Goal: Task Accomplishment & Management: Use online tool/utility

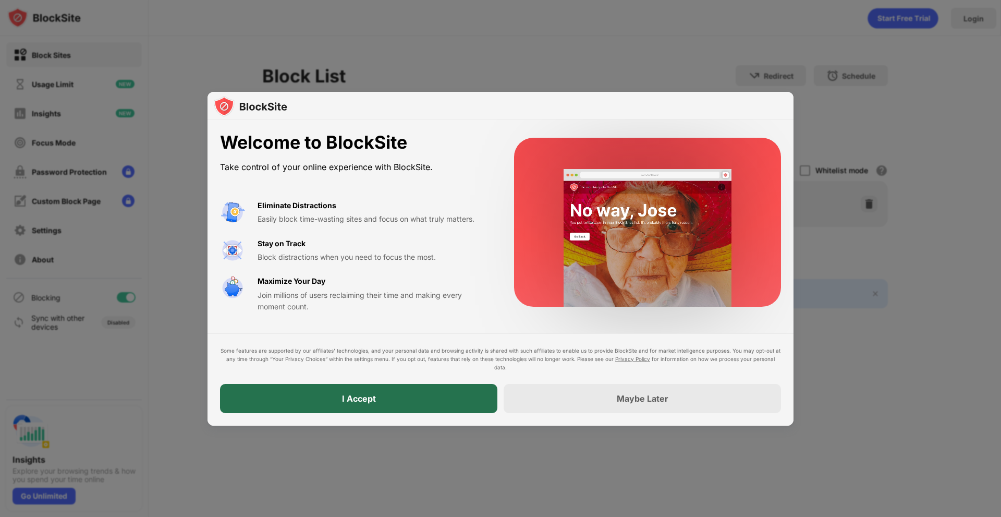
click at [432, 392] on div "I Accept" at bounding box center [358, 398] width 277 height 29
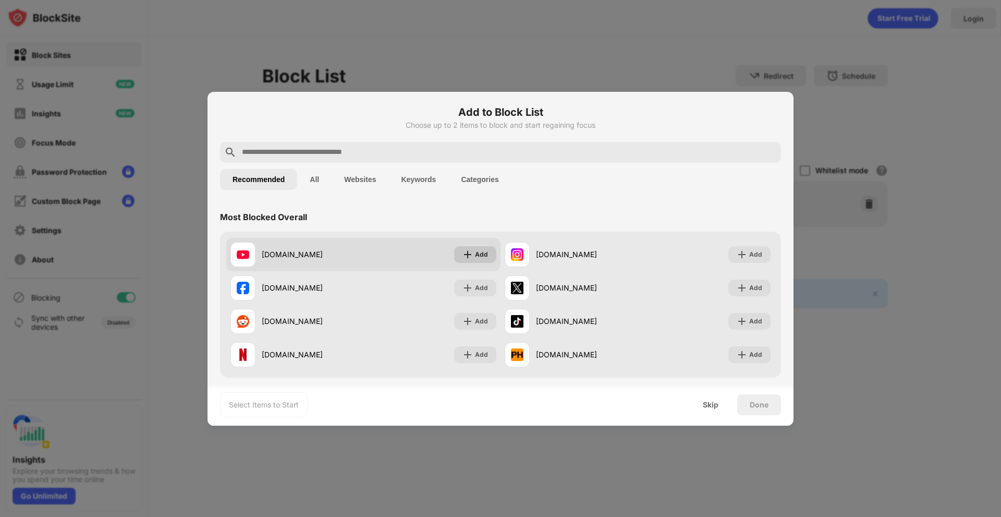
click at [477, 249] on div "Add" at bounding box center [481, 254] width 13 height 10
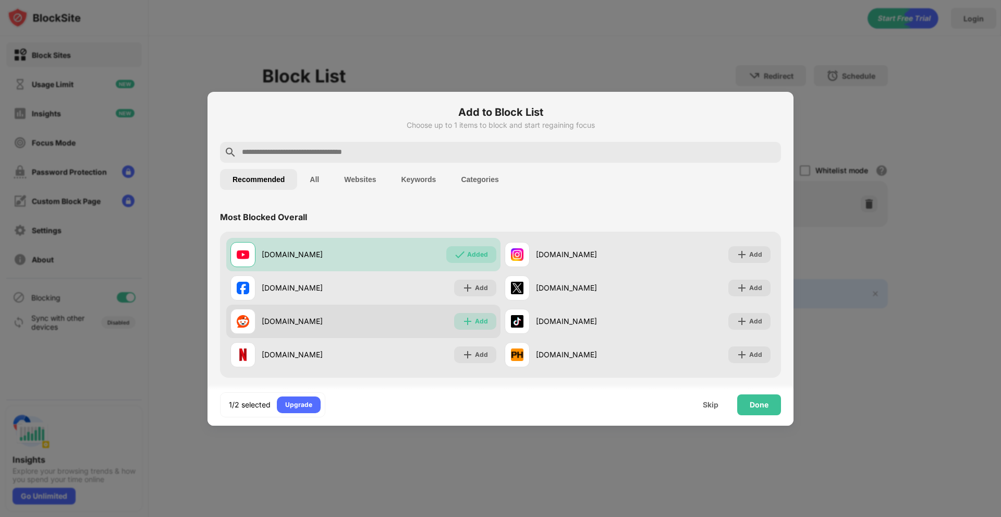
click at [465, 319] on img at bounding box center [467, 321] width 10 height 10
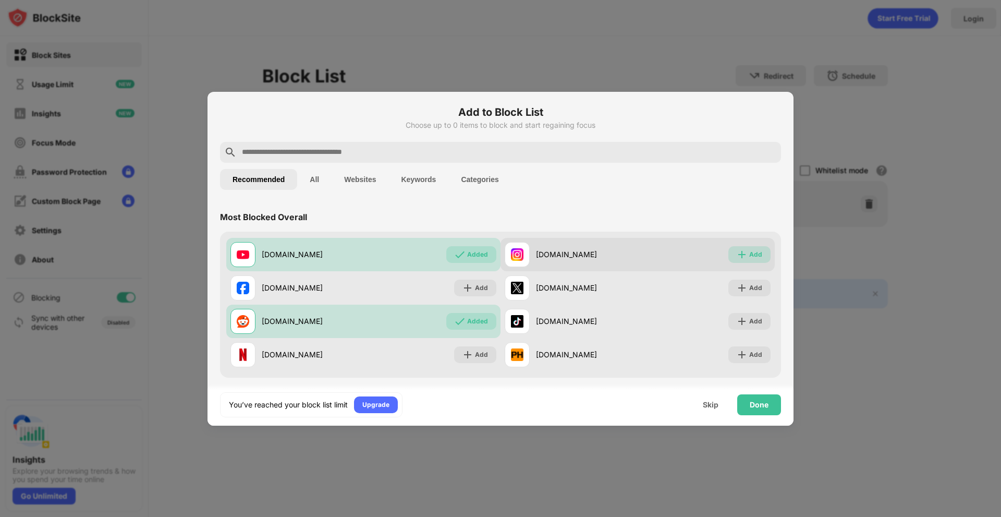
click at [738, 253] on img at bounding box center [742, 254] width 10 height 10
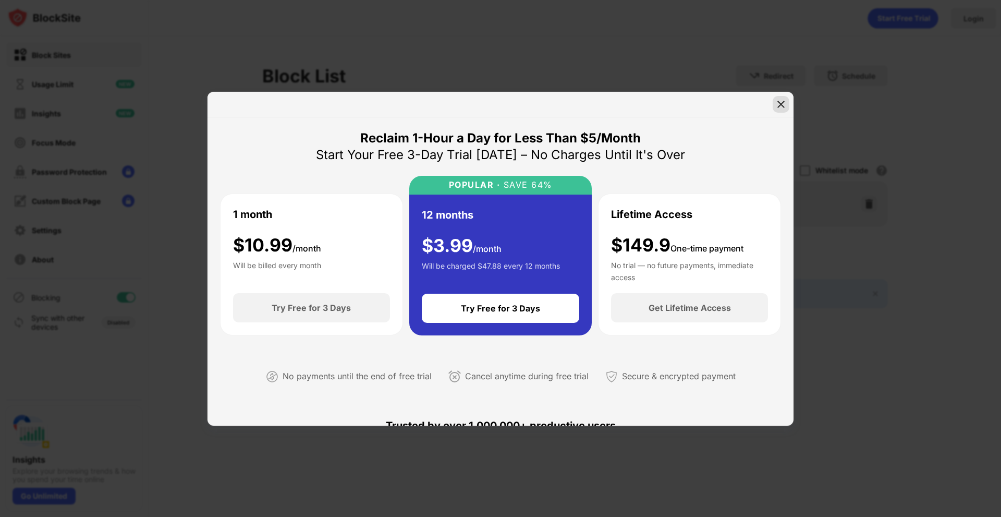
click at [783, 103] on img at bounding box center [781, 104] width 10 height 10
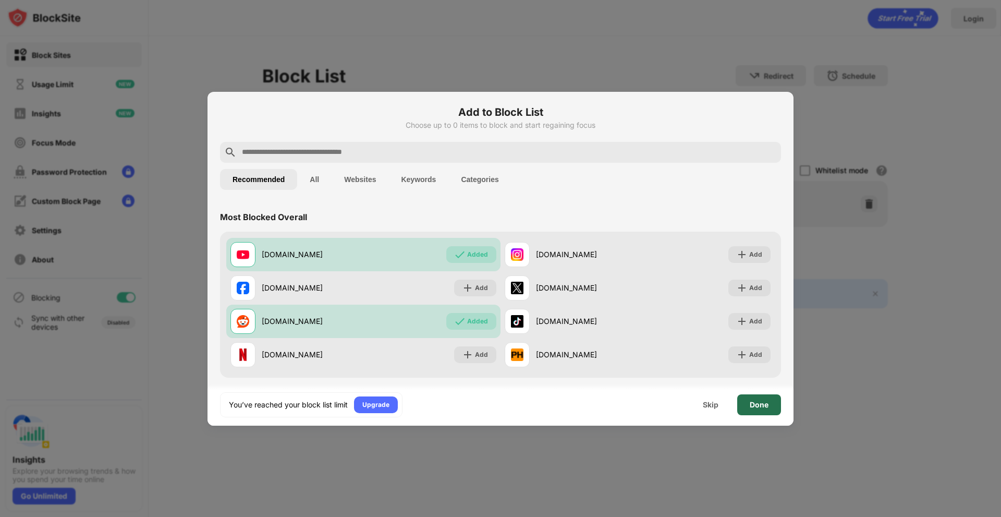
click at [761, 404] on div "Done" at bounding box center [759, 404] width 19 height 8
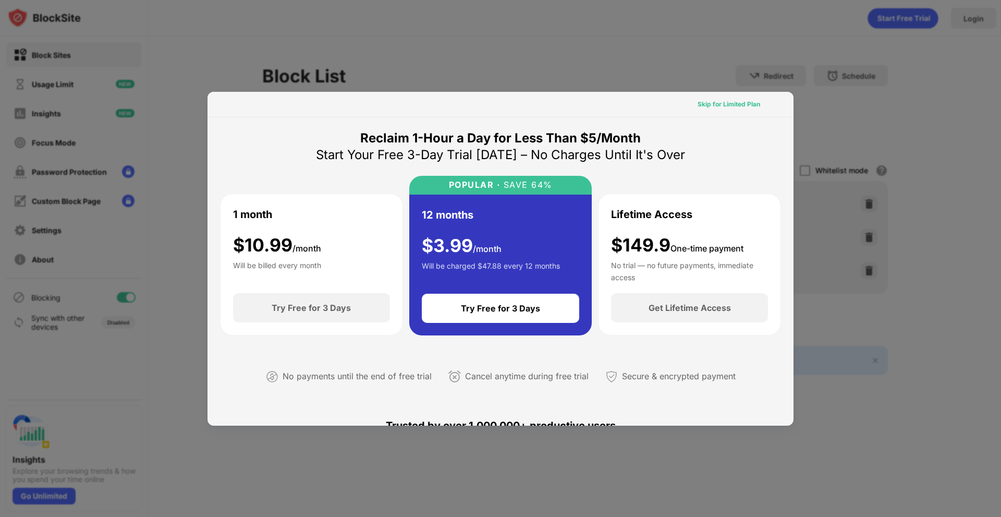
click at [743, 99] on div "Skip for Limited Plan" at bounding box center [729, 104] width 63 height 10
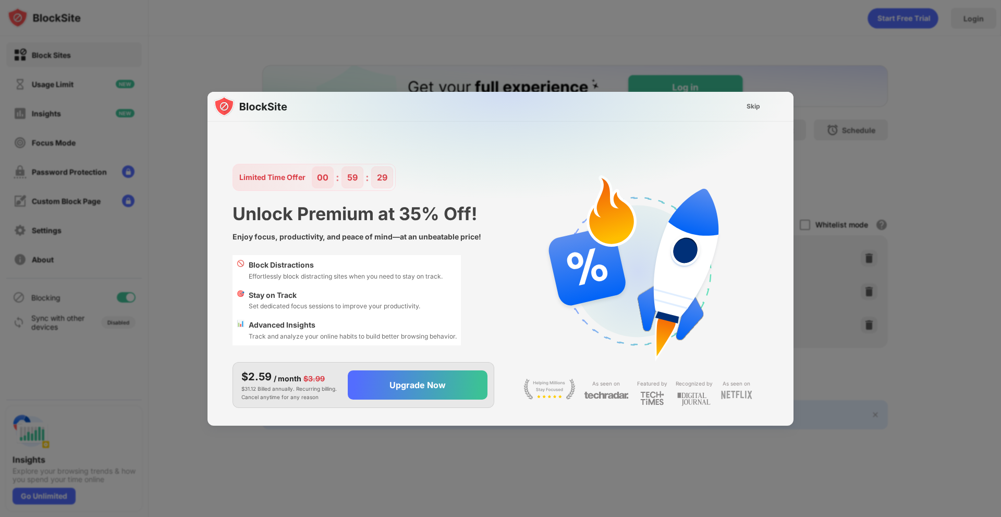
click at [751, 103] on div "Skip" at bounding box center [754, 106] width 14 height 10
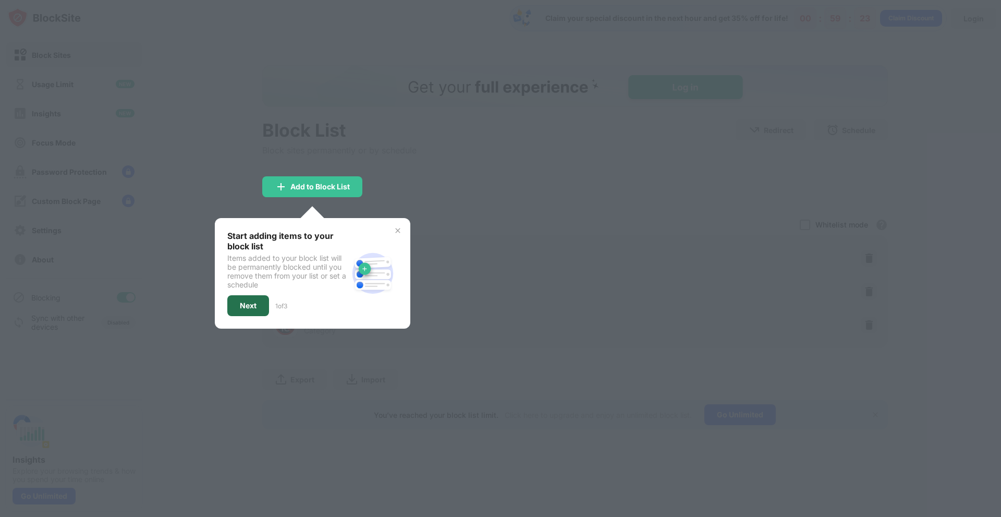
click at [260, 301] on div "Next" at bounding box center [248, 305] width 42 height 21
click at [260, 301] on div at bounding box center [500, 258] width 1001 height 517
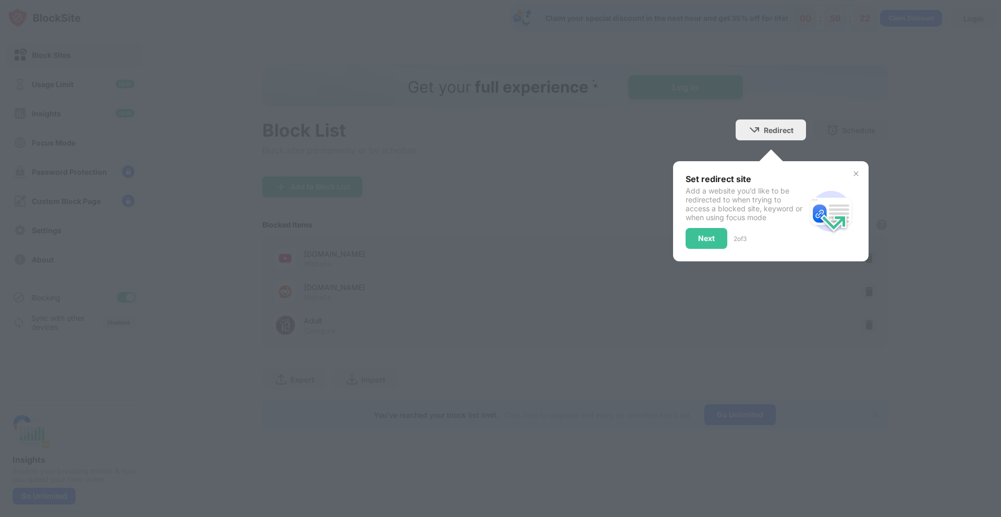
click at [862, 175] on div "Set redirect site Add a website you’d like to be redirected to when trying to a…" at bounding box center [771, 211] width 196 height 100
click at [855, 174] on img at bounding box center [856, 173] width 8 height 8
